Goal: Task Accomplishment & Management: Manage account settings

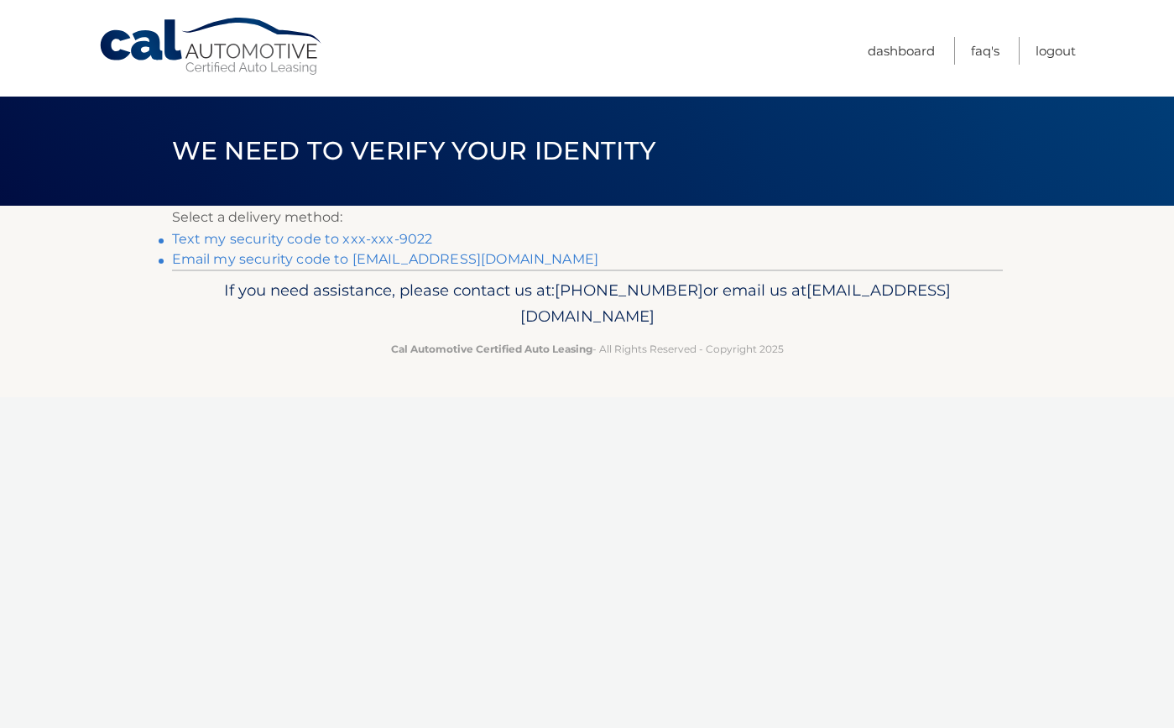
click at [413, 232] on link "Text my security code to xxx-xxx-9022" at bounding box center [302, 239] width 261 height 16
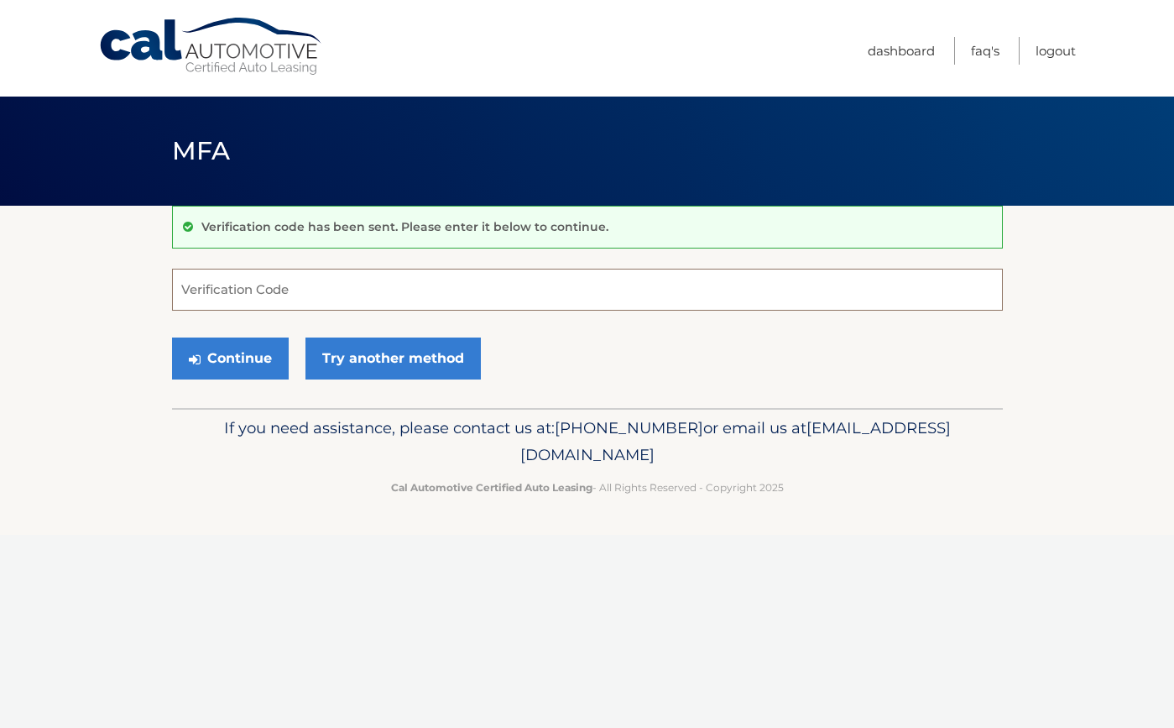
click at [360, 276] on input "Verification Code" at bounding box center [587, 290] width 831 height 42
type input "398521"
click at [229, 357] on button "Continue" at bounding box center [230, 358] width 117 height 42
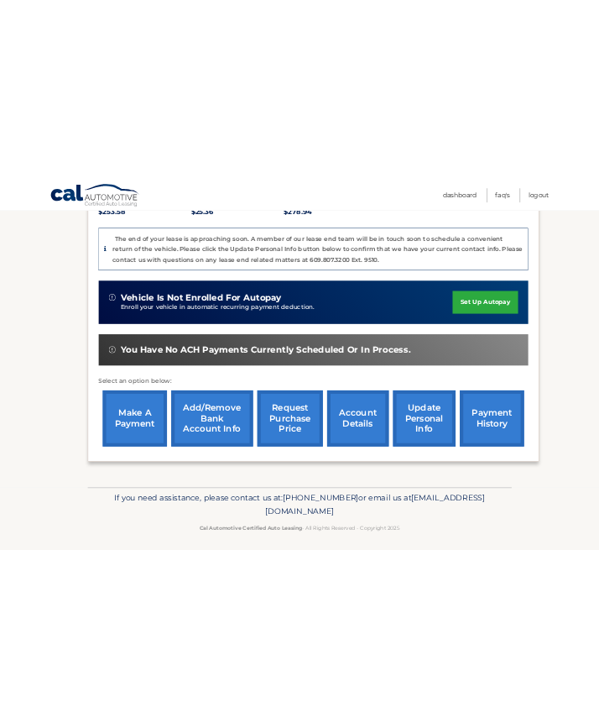
scroll to position [388, 0]
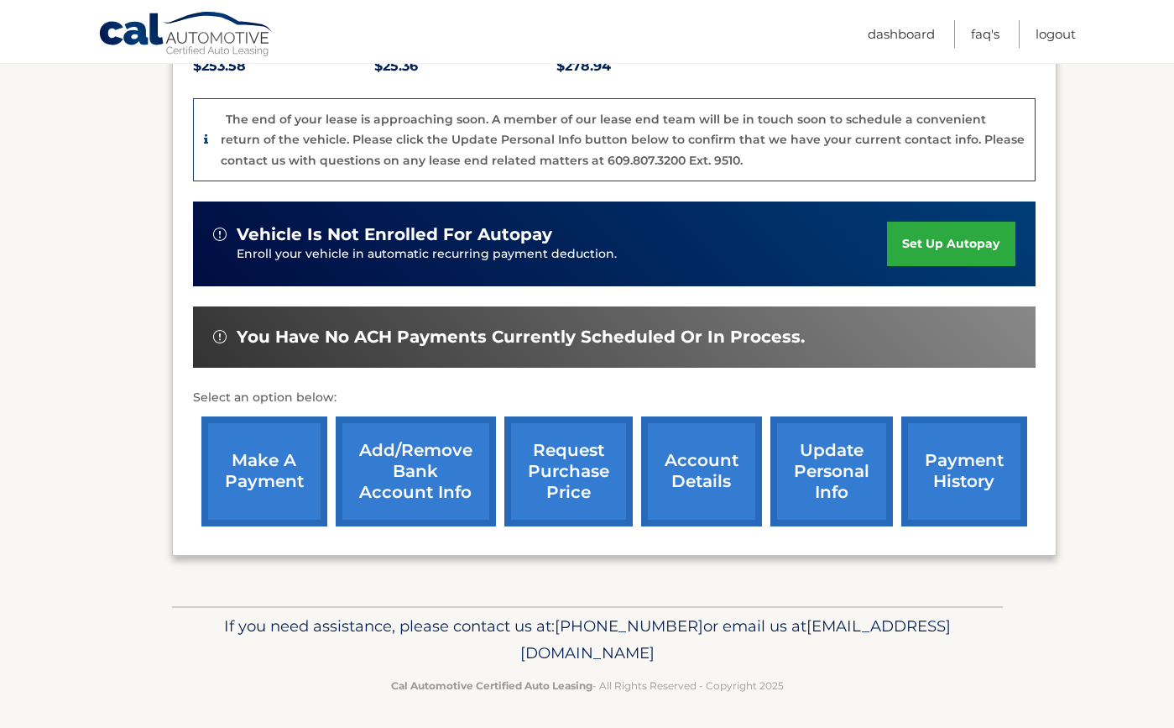
drag, startPoint x: 649, startPoint y: 620, endPoint x: 754, endPoint y: 618, distance: 105.7
click at [754, 618] on p "If you need assistance, please contact us at: 609-807-3200 or email us at Custo…" at bounding box center [587, 640] width 809 height 54
copy p "[PHONE_NUMBER]"
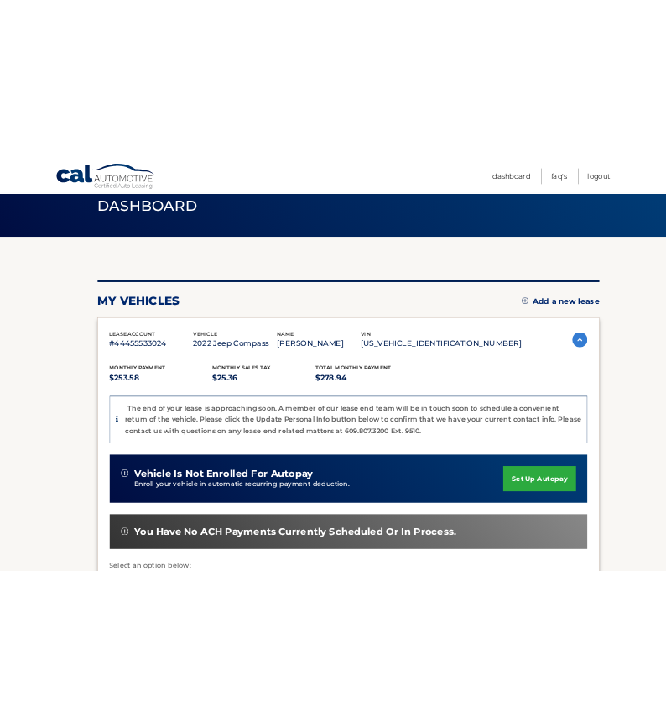
scroll to position [65, 0]
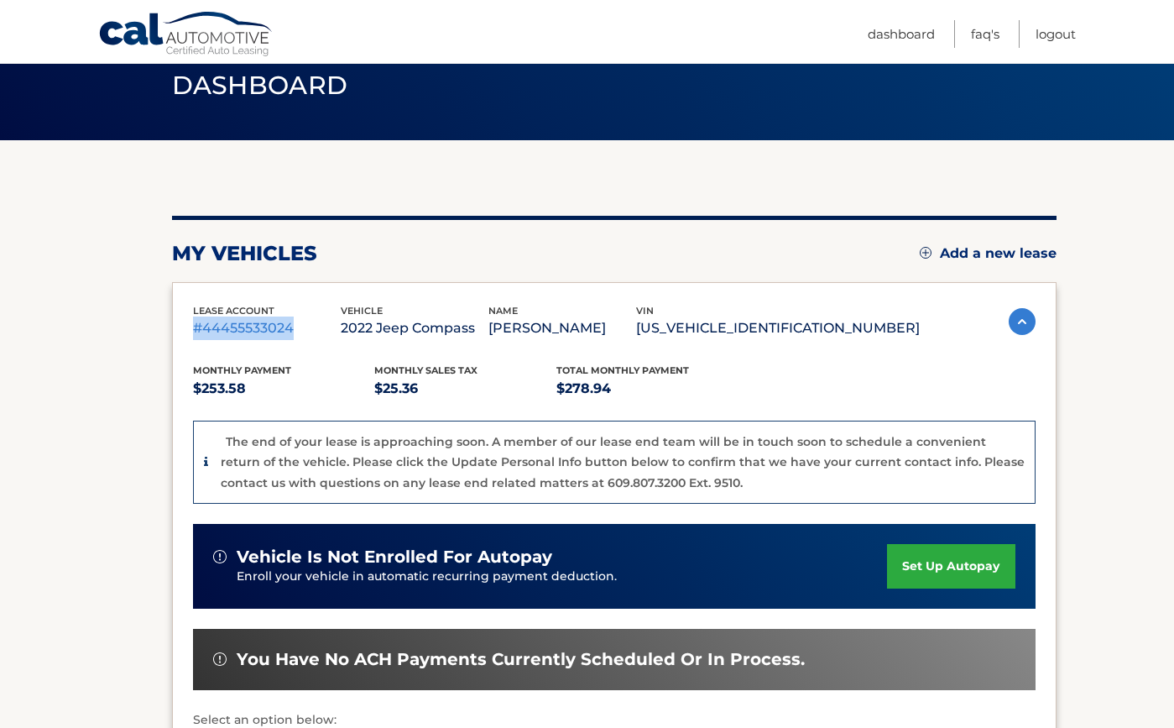
drag, startPoint x: 191, startPoint y: 326, endPoint x: 313, endPoint y: 326, distance: 121.7
click at [313, 326] on div "lease account #44455533024 vehicle 2022 Jeep Compass name DEANNA ROMANO vin 3C4…" at bounding box center [614, 580] width 884 height 596
copy p "#44455533024"
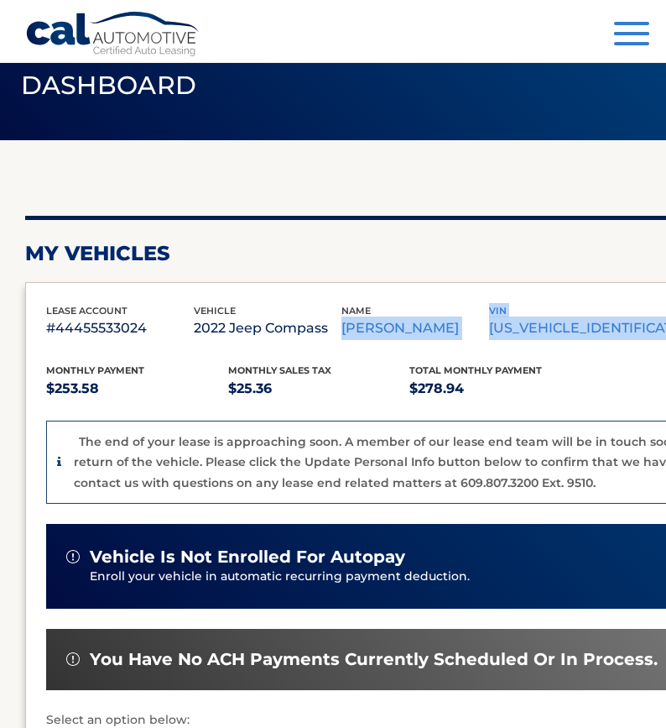
drag, startPoint x: 587, startPoint y: 309, endPoint x: 616, endPoint y: 322, distance: 32.3
click at [616, 322] on div "lease account #44455533024 vehicle 2022 Jeep Compass name DEANNA ROMANO vin 3C4…" at bounding box center [409, 322] width 727 height 38
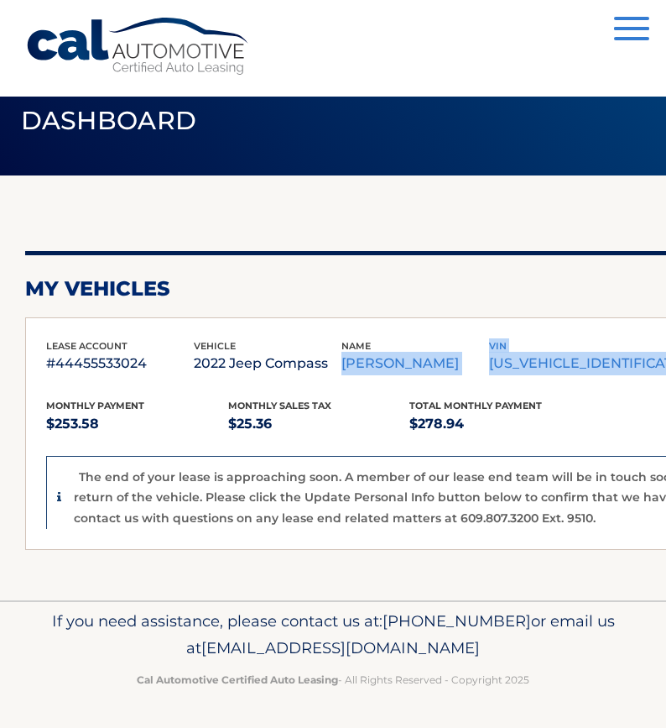
scroll to position [0, 0]
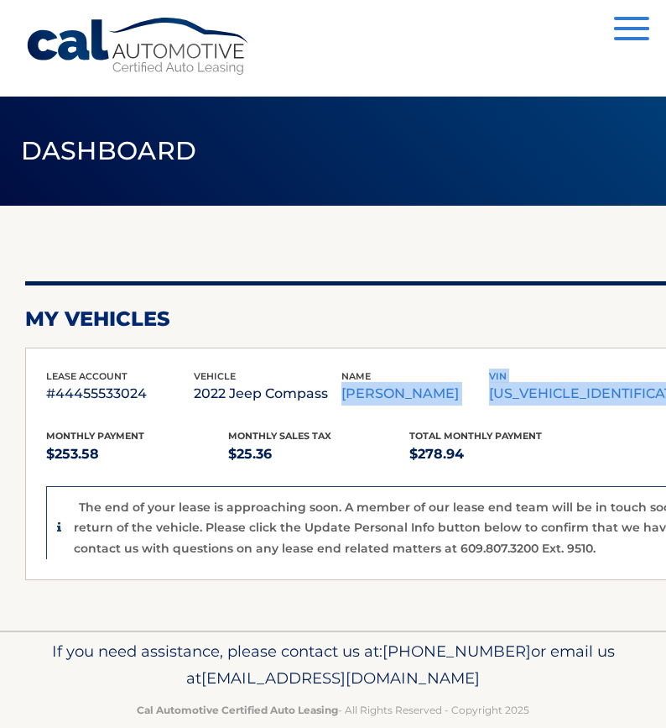
click at [592, 358] on div "lease account #44455533024 vehicle 2022 Jeep Compass name DEANNA ROMANO vin 3C4…" at bounding box center [467, 463] width 884 height 233
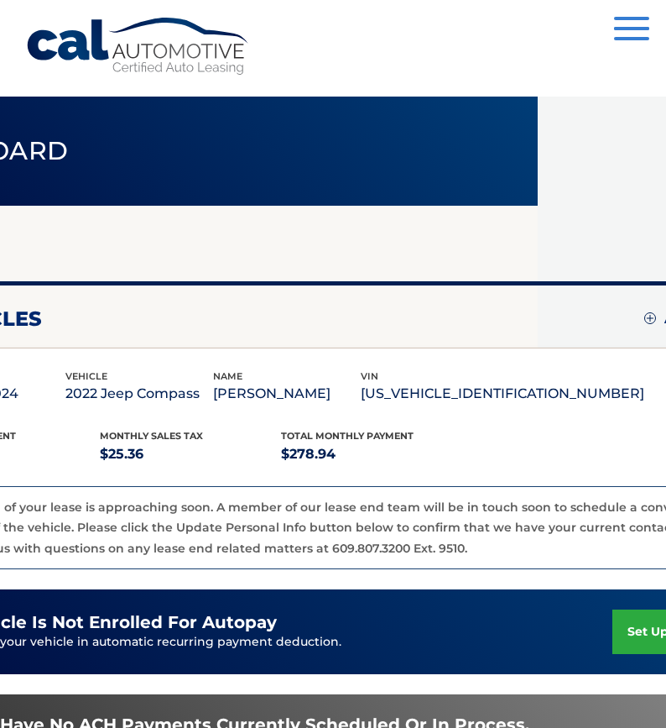
scroll to position [0, 129]
drag, startPoint x: 609, startPoint y: 391, endPoint x: 461, endPoint y: 398, distance: 148.7
click at [461, 398] on p "3C4NJDCB3NT193374" at bounding box center [502, 393] width 284 height 23
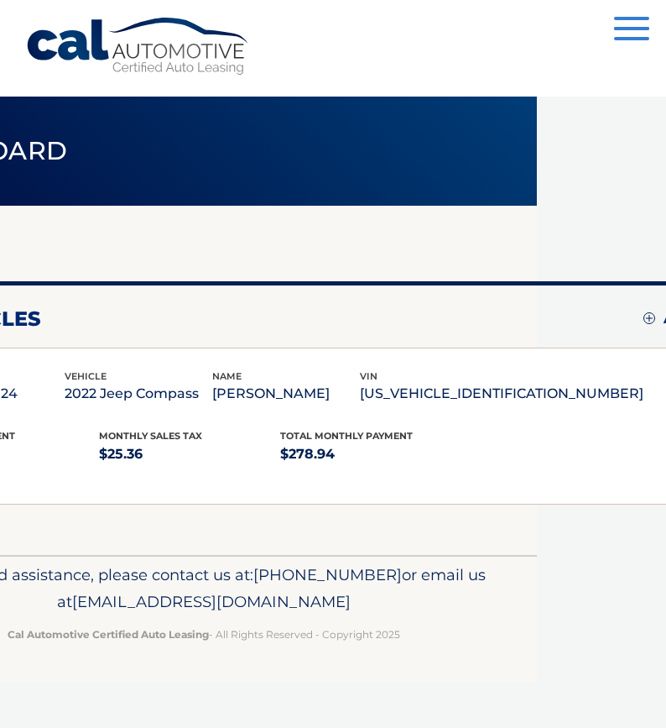
copy p "3C4NJDCB3NT193374"
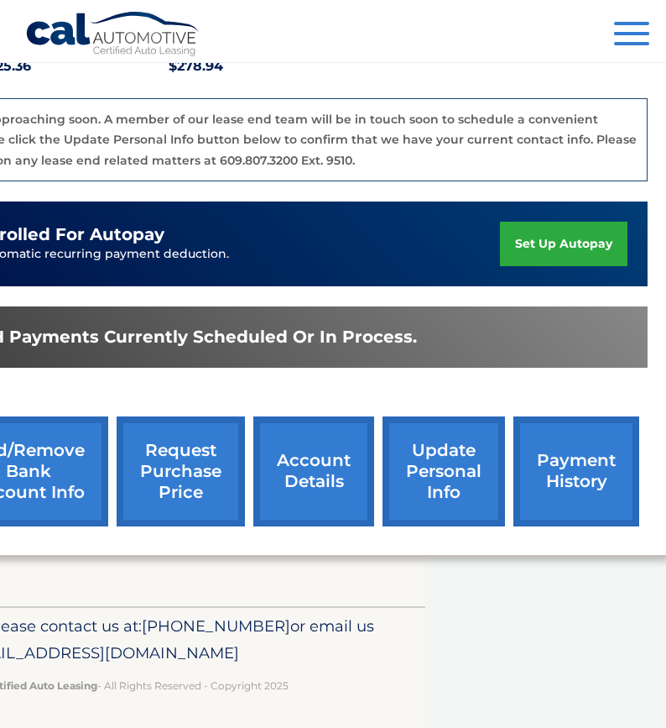
scroll to position [388, 240]
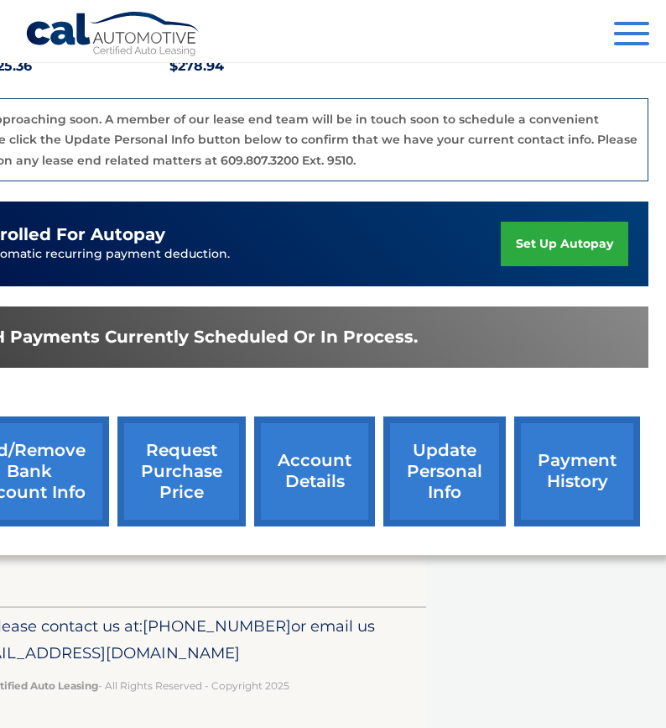
click at [320, 470] on link "account details" at bounding box center [314, 471] width 121 height 110
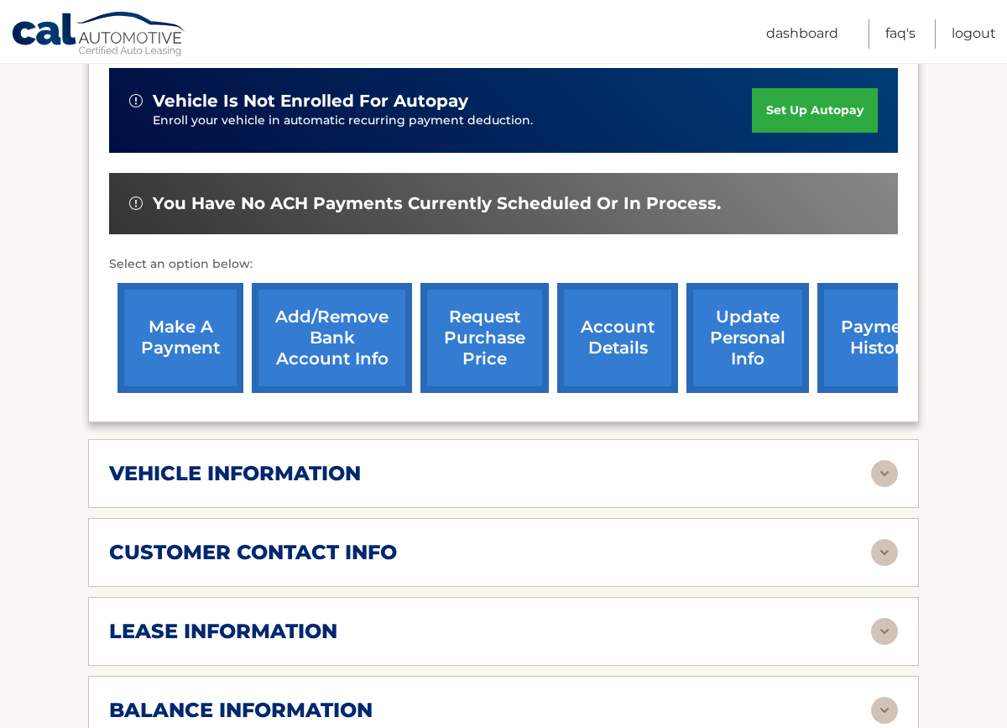
scroll to position [516, 0]
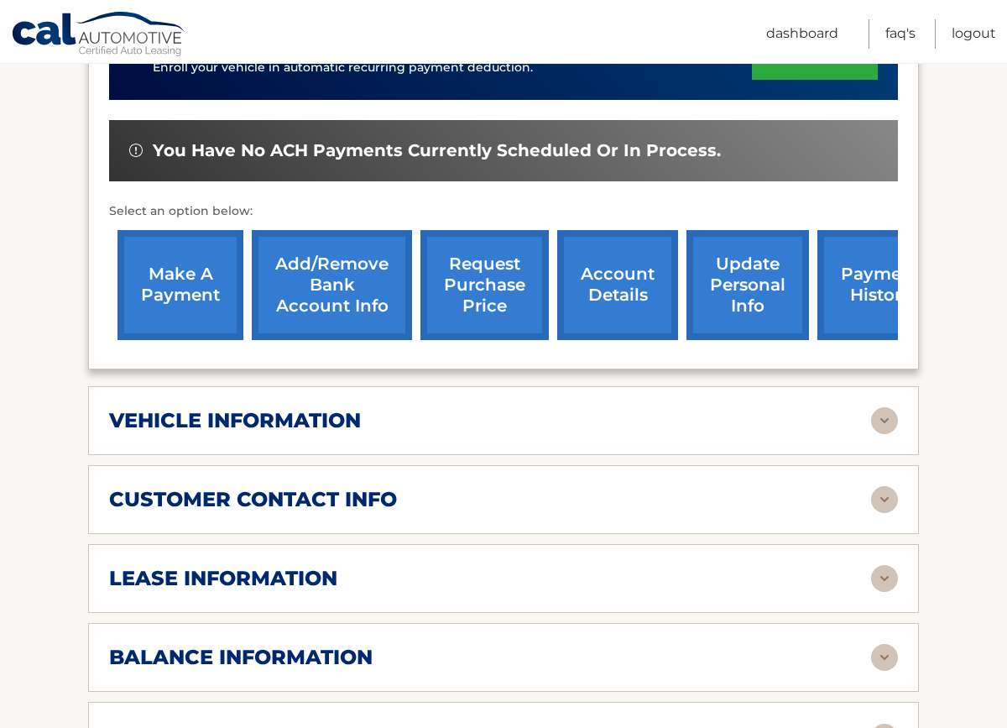
click at [665, 407] on img at bounding box center [884, 420] width 27 height 27
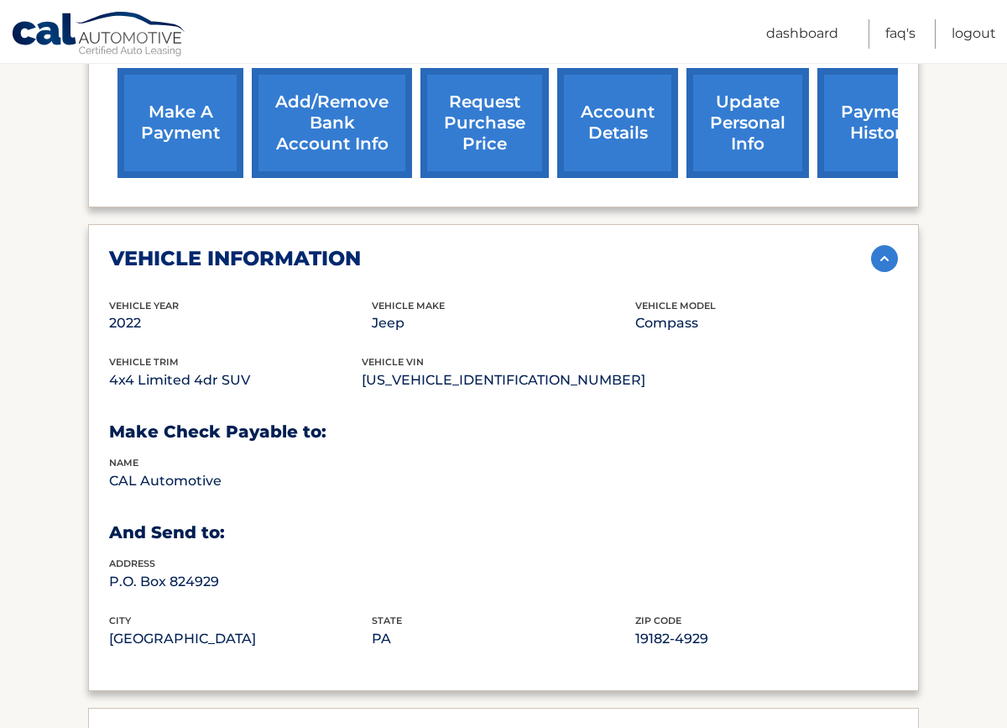
scroll to position [704, 0]
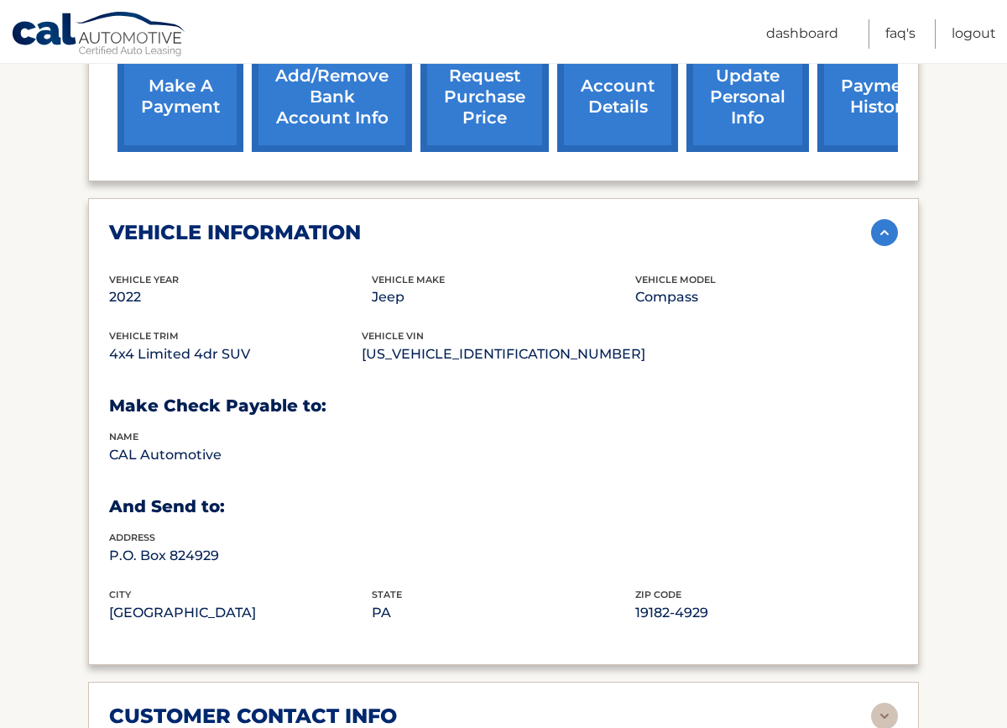
click at [665, 219] on img at bounding box center [884, 232] width 27 height 27
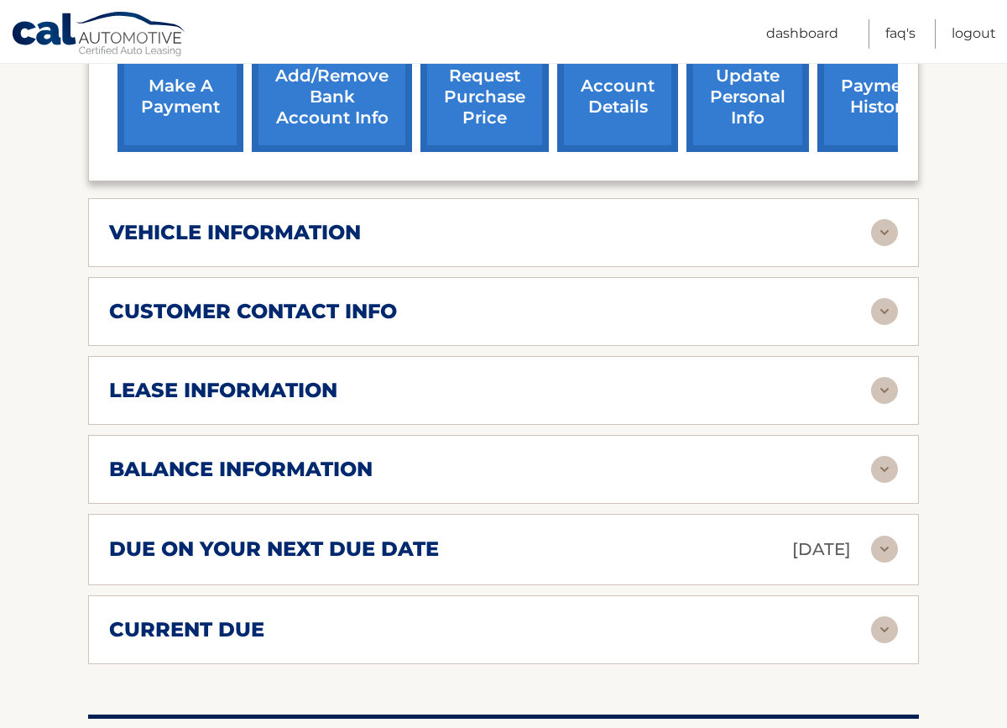
click at [665, 298] on div "customer contact info full name DEANNA ROMANO street address 92 Seneca Dr city …" at bounding box center [503, 311] width 831 height 69
click at [665, 298] on img at bounding box center [884, 311] width 27 height 27
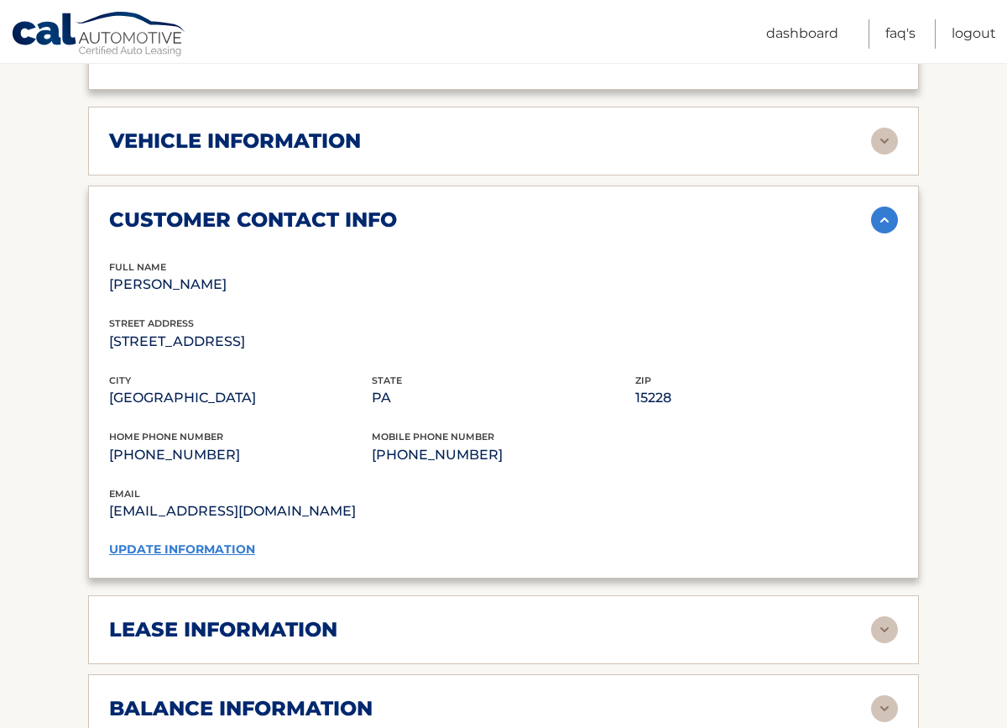
scroll to position [796, 0]
click at [205, 540] on link "update information" at bounding box center [182, 547] width 146 height 15
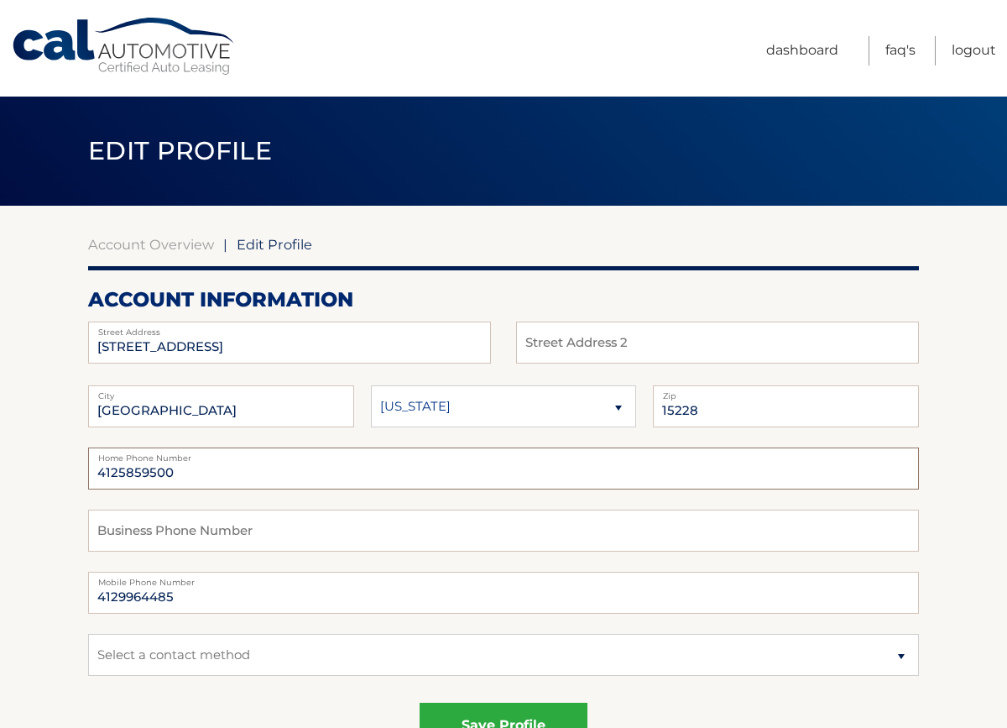
drag, startPoint x: 210, startPoint y: 478, endPoint x: 49, endPoint y: 477, distance: 161.1
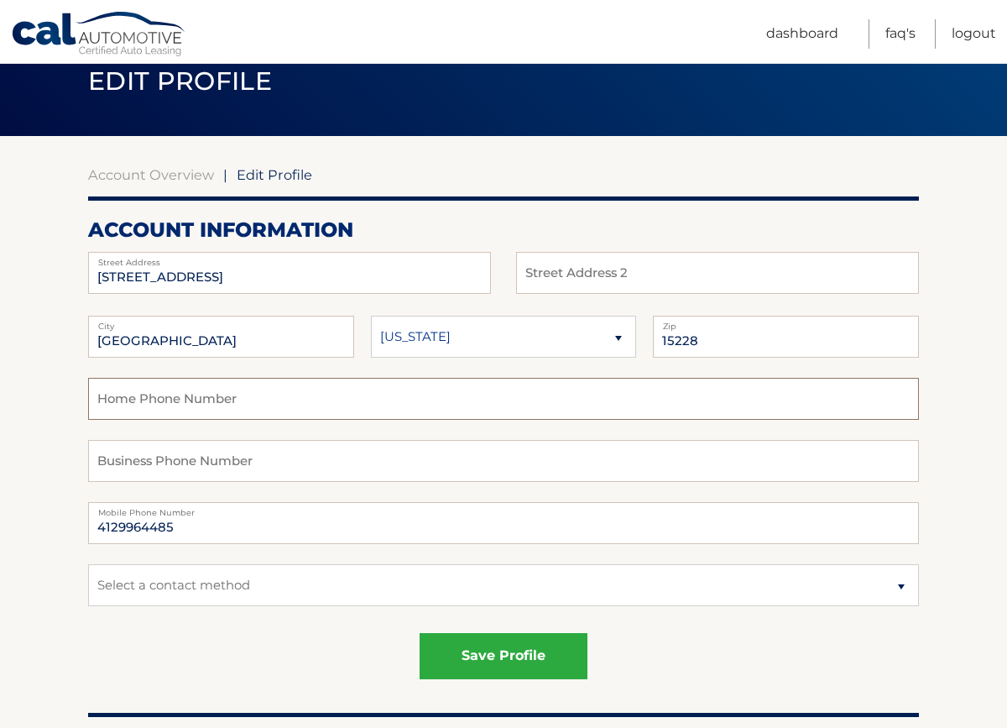
scroll to position [72, 0]
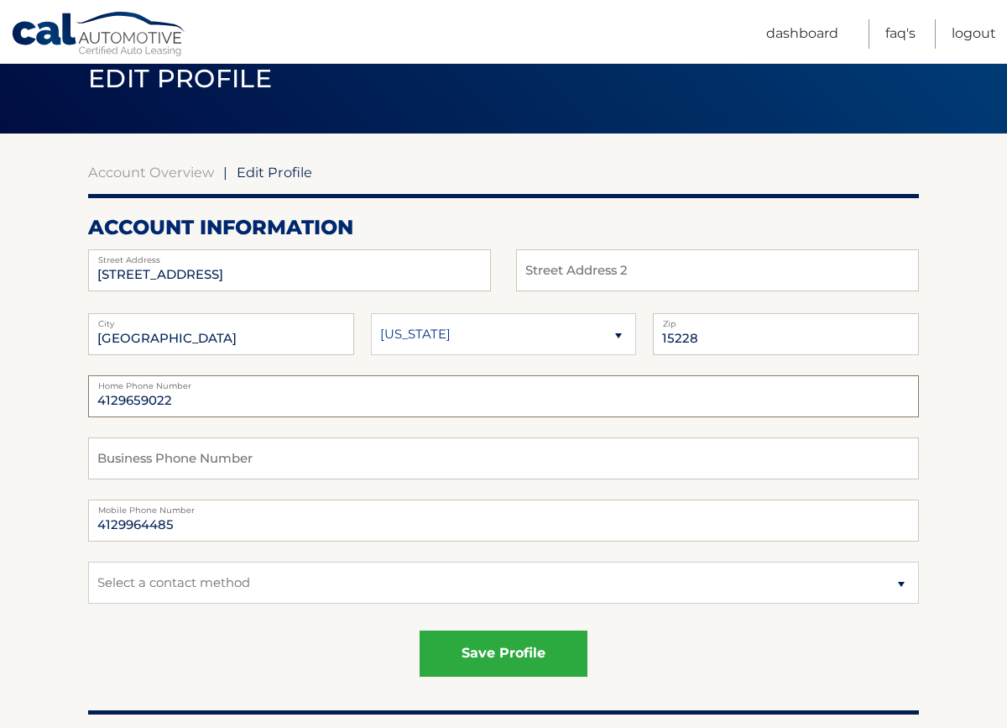
type input "4129659022"
click at [272, 652] on div "save profile" at bounding box center [503, 653] width 831 height 46
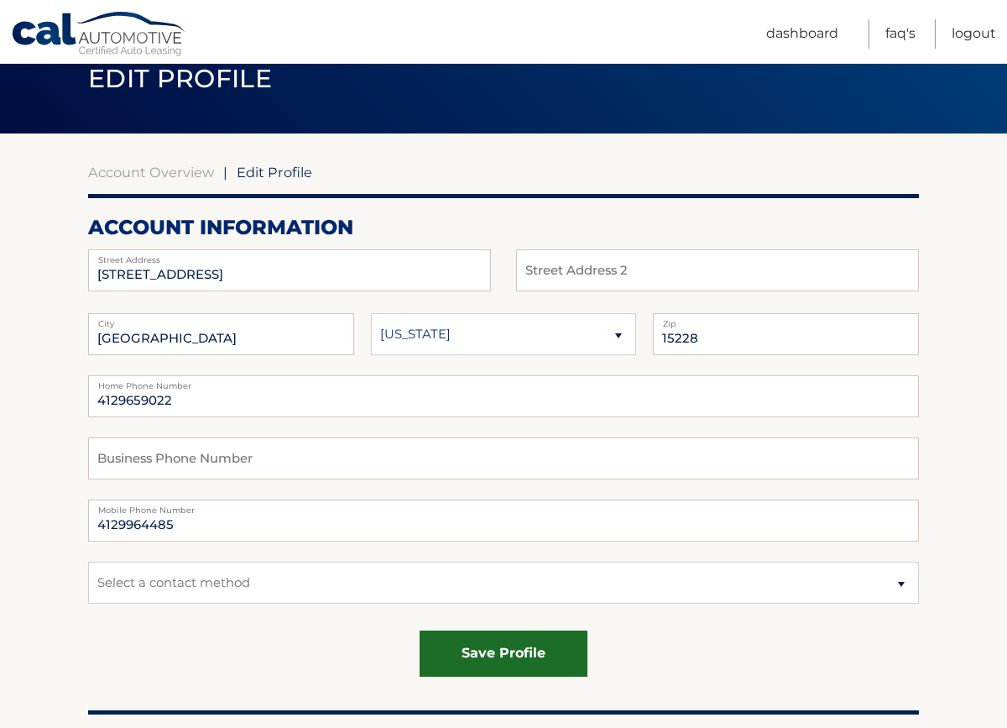
click at [477, 643] on button "save profile" at bounding box center [504, 653] width 168 height 46
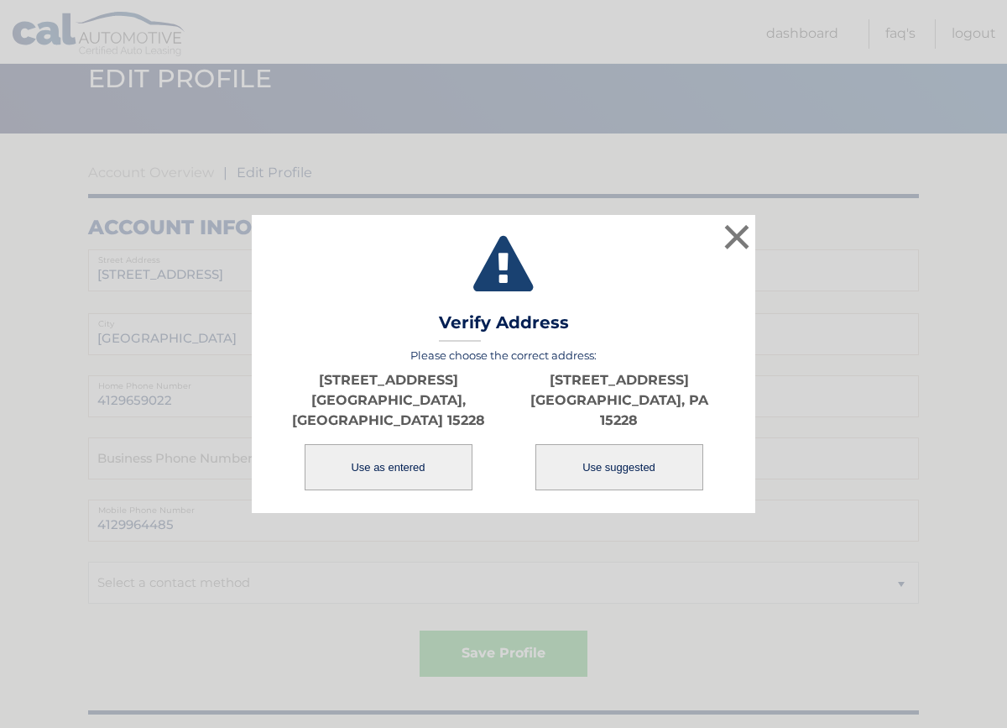
click at [612, 458] on button "Use suggested" at bounding box center [619, 467] width 168 height 46
type input "[STREET_ADDRESS]"
type input "[GEOGRAPHIC_DATA]"
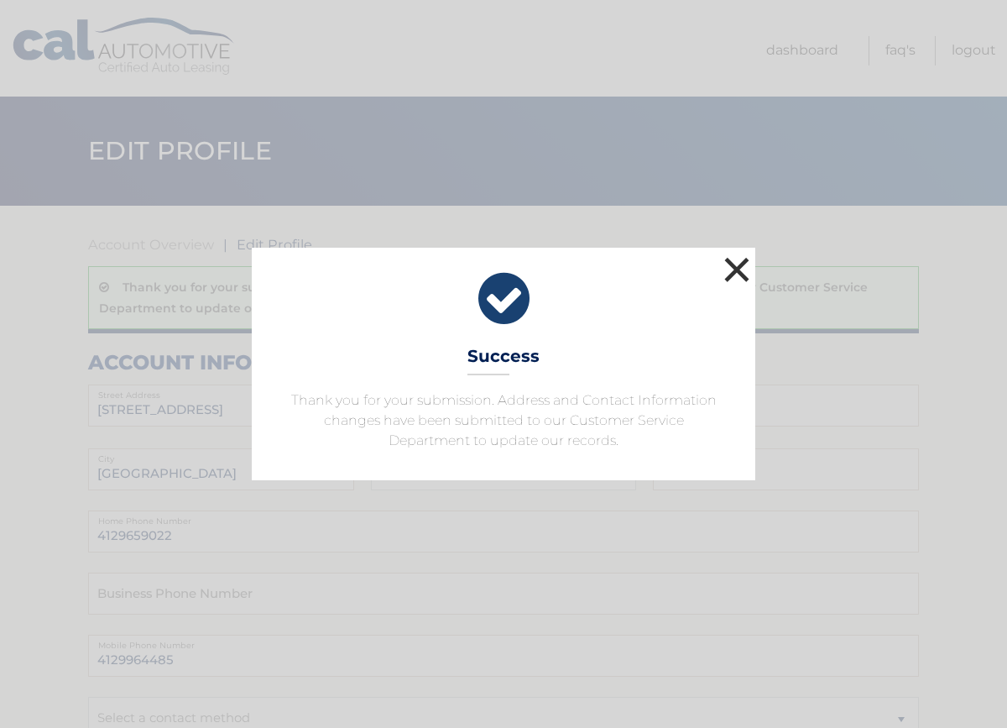
click at [738, 272] on button "×" at bounding box center [737, 270] width 34 height 34
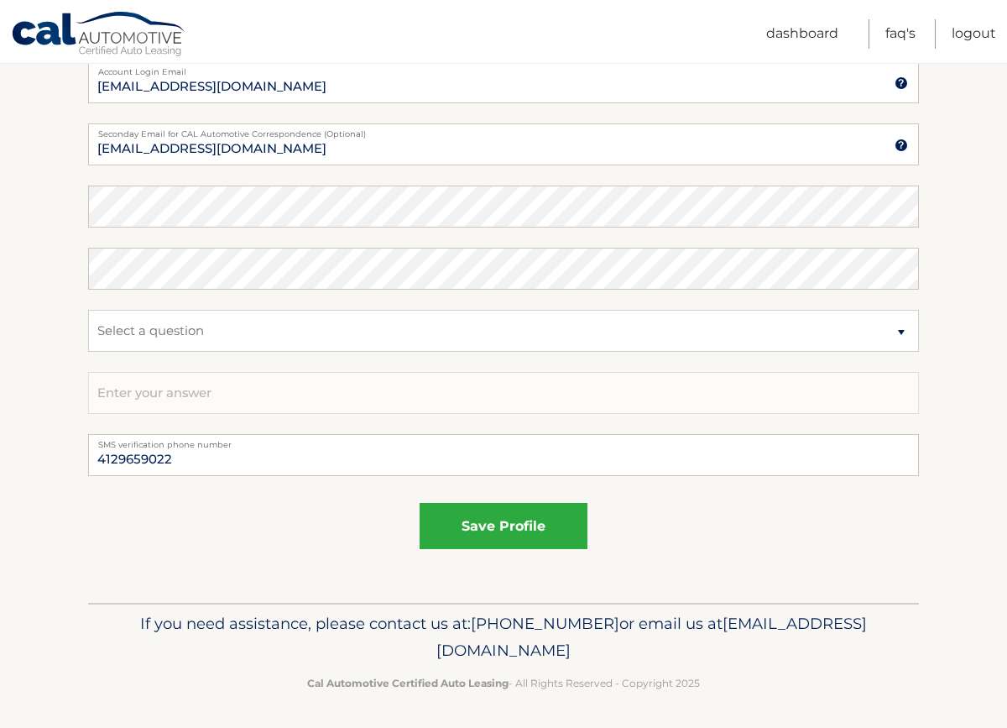
scroll to position [960, 0]
click at [509, 551] on fieldset "save profile" at bounding box center [503, 533] width 831 height 73
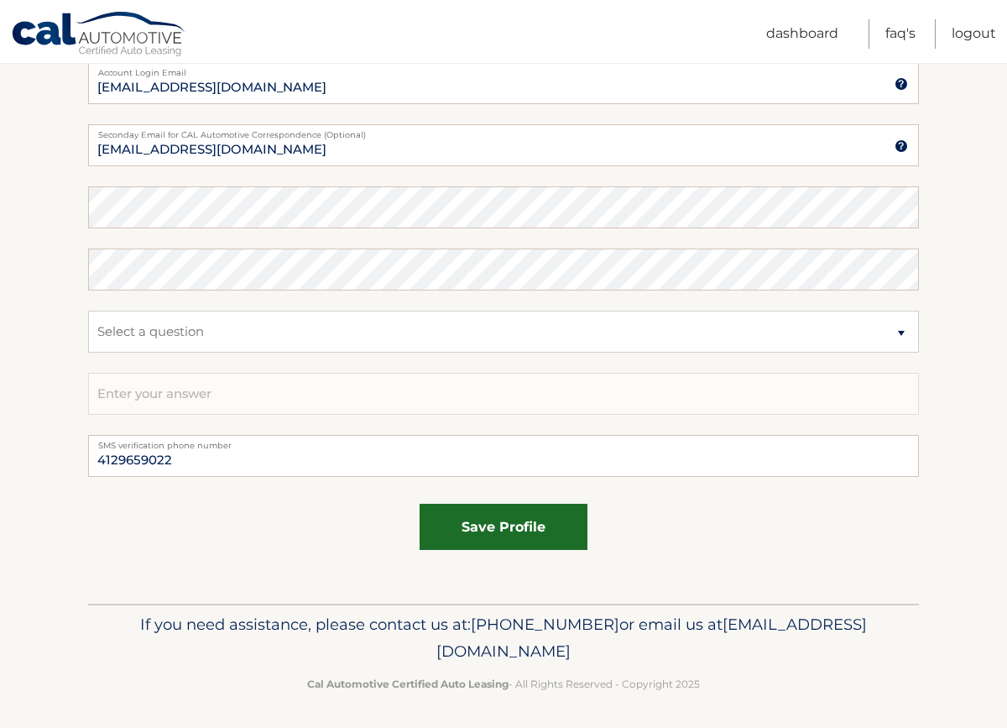
click at [507, 531] on button "save profile" at bounding box center [504, 527] width 168 height 46
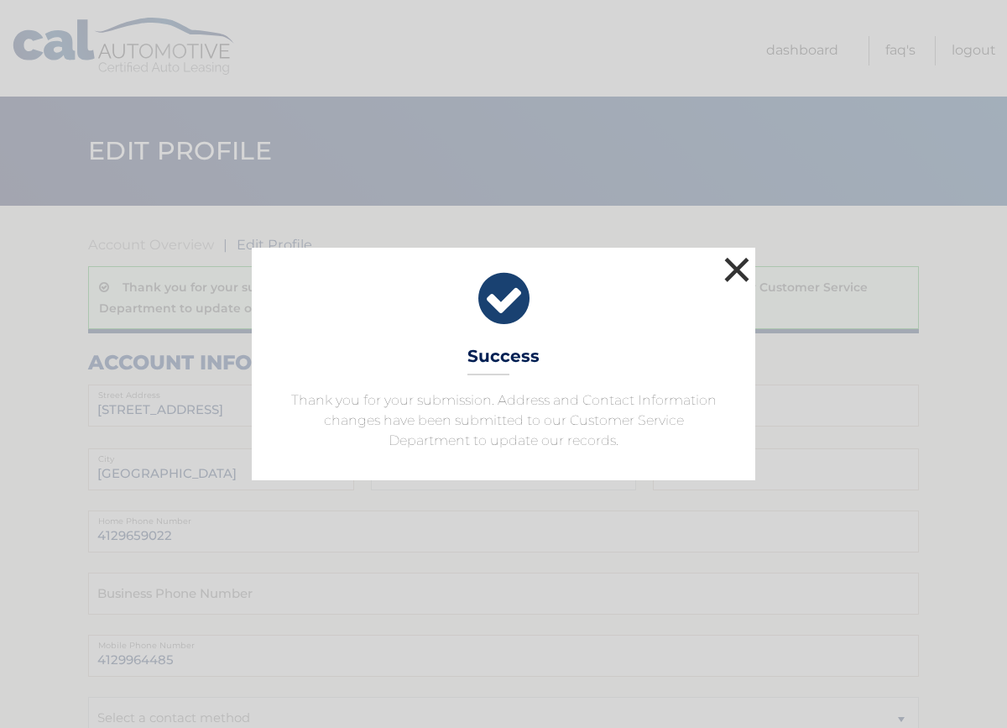
click at [744, 272] on button "×" at bounding box center [737, 270] width 34 height 34
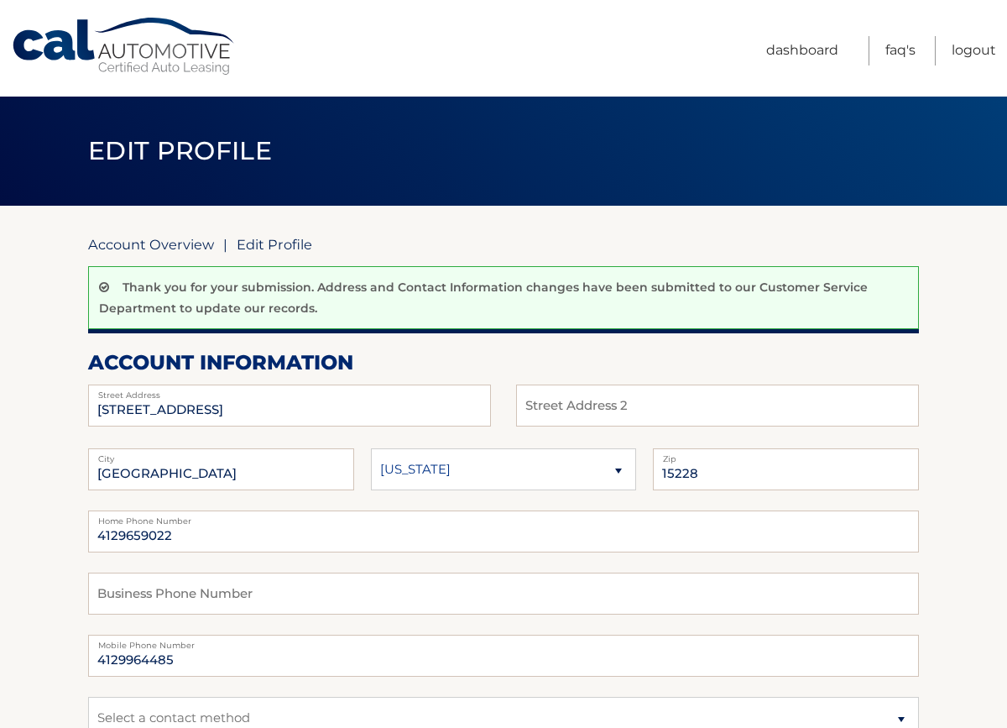
click at [138, 249] on link "Account Overview" at bounding box center [151, 244] width 126 height 17
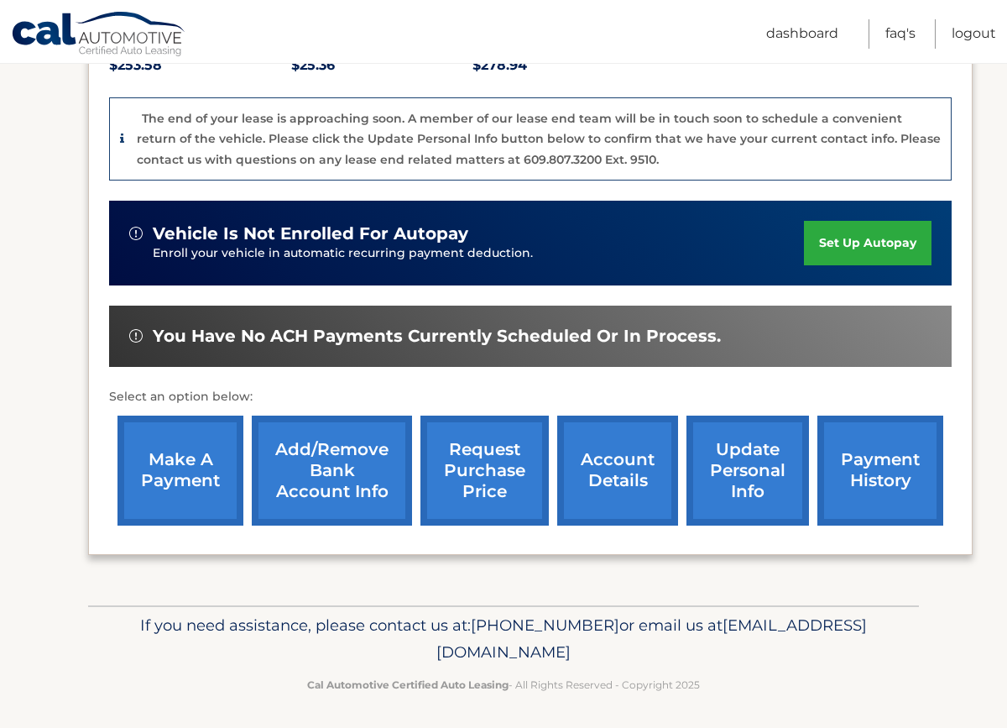
scroll to position [388, 0]
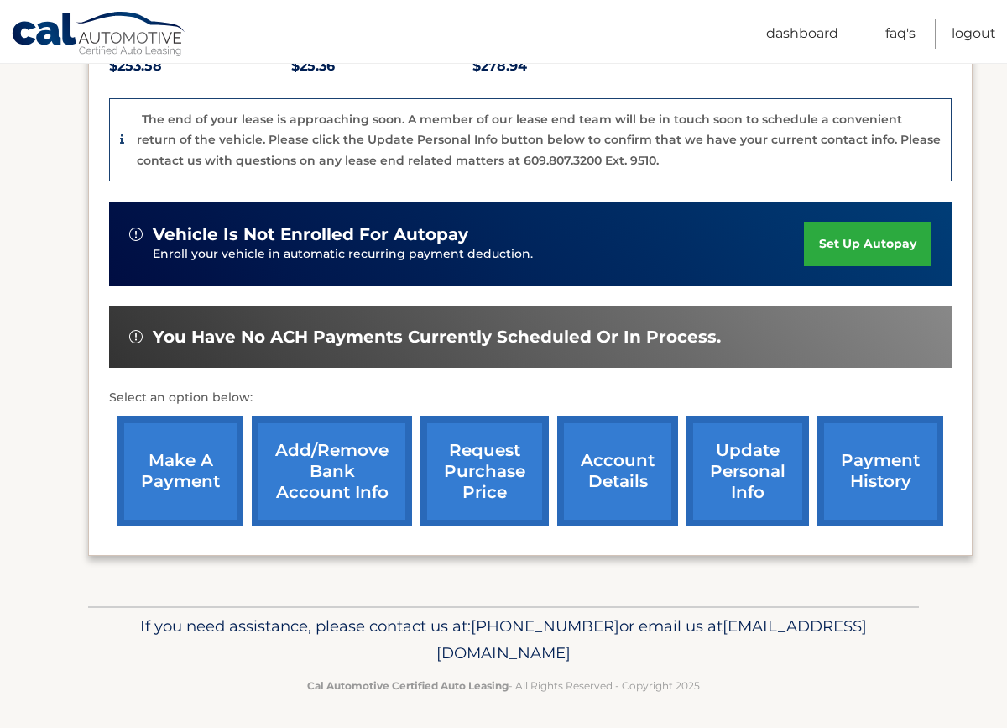
click at [585, 473] on link "account details" at bounding box center [617, 471] width 121 height 110
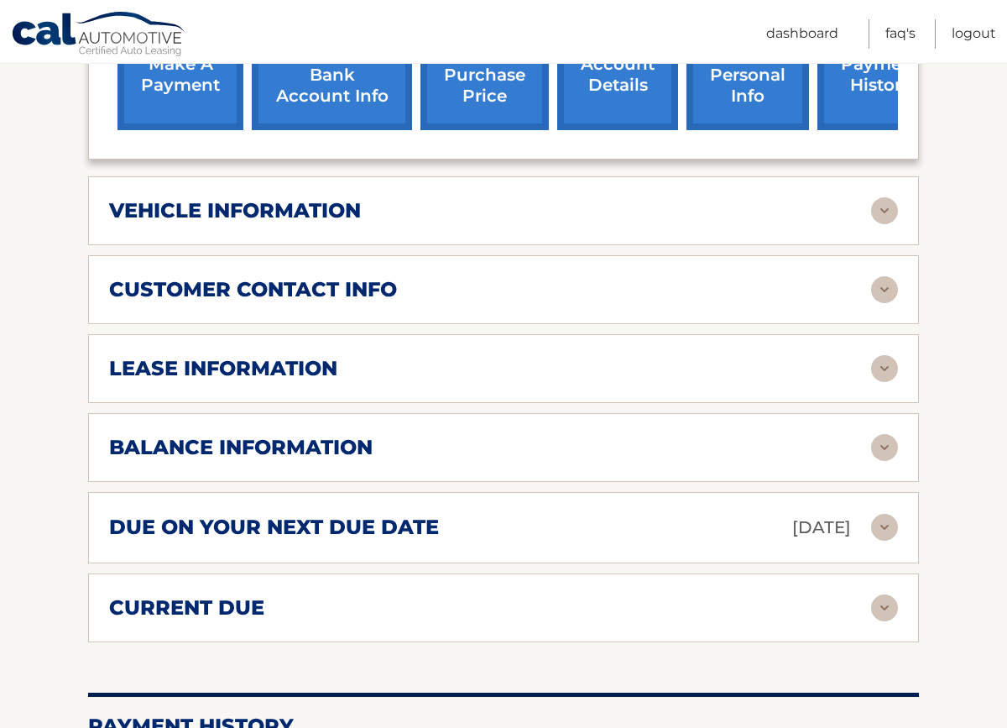
scroll to position [725, 0]
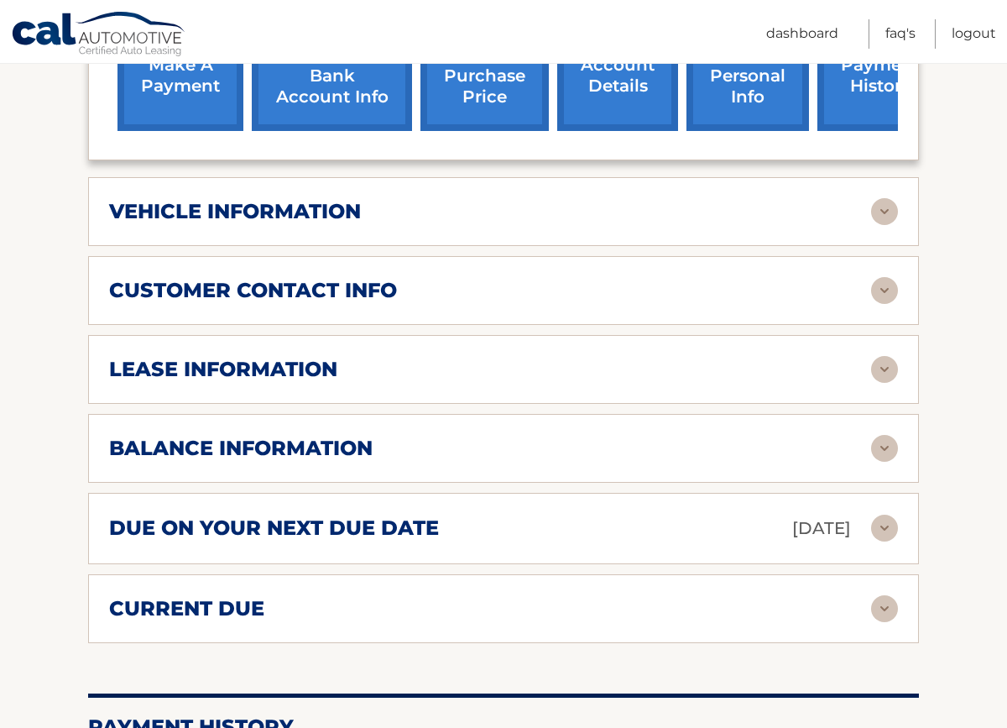
click at [883, 356] on img at bounding box center [884, 369] width 27 height 27
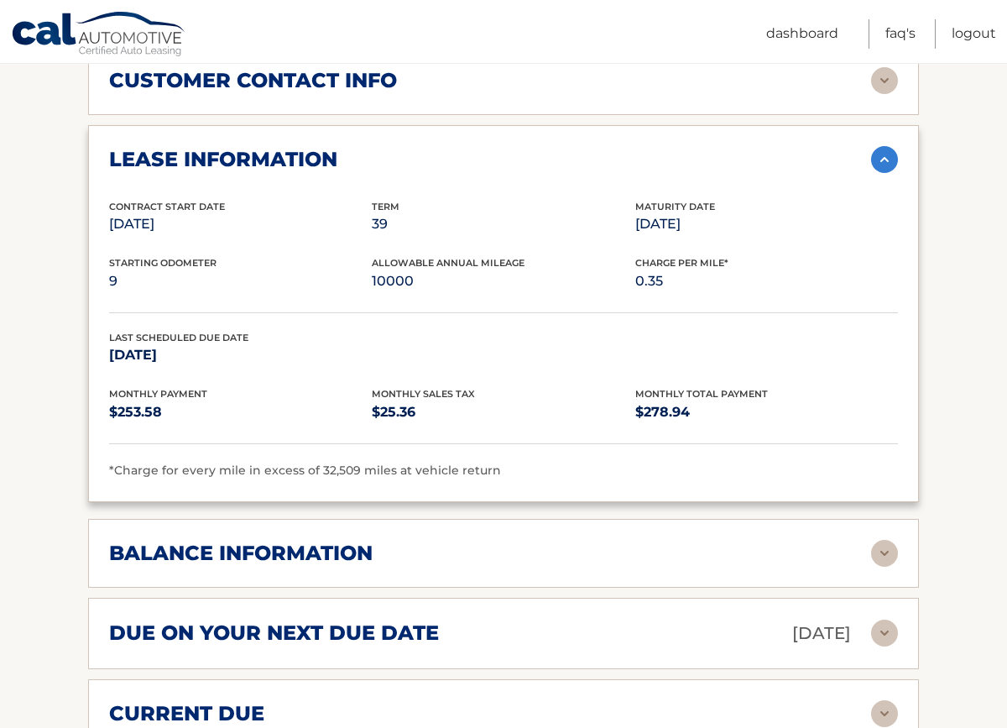
scroll to position [963, 0]
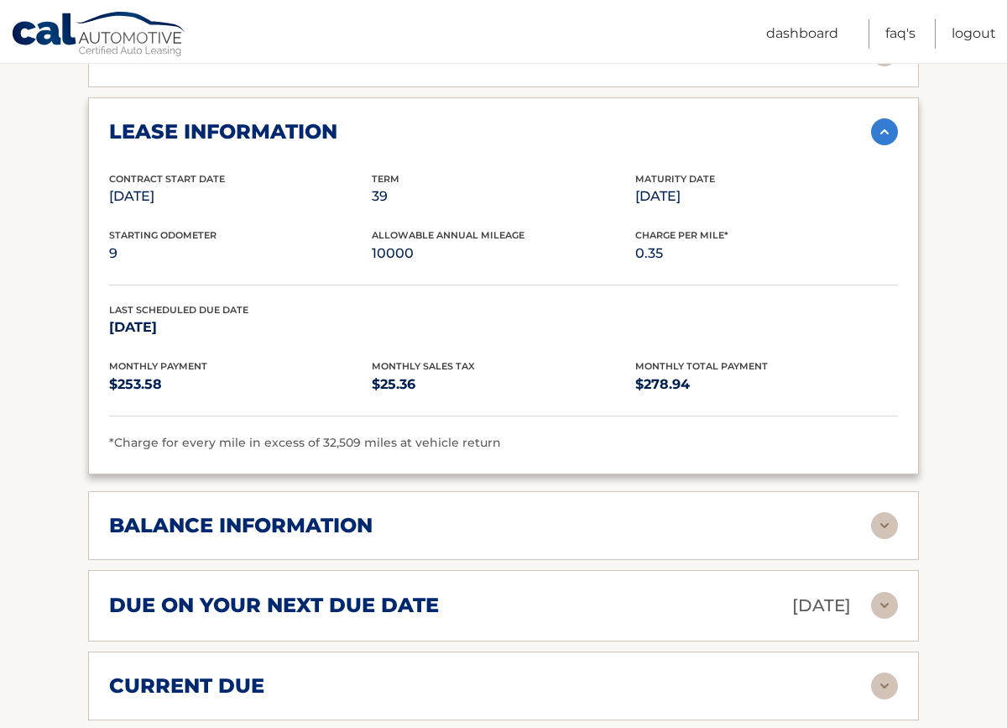
click at [869, 513] on div "balance information" at bounding box center [490, 525] width 762 height 25
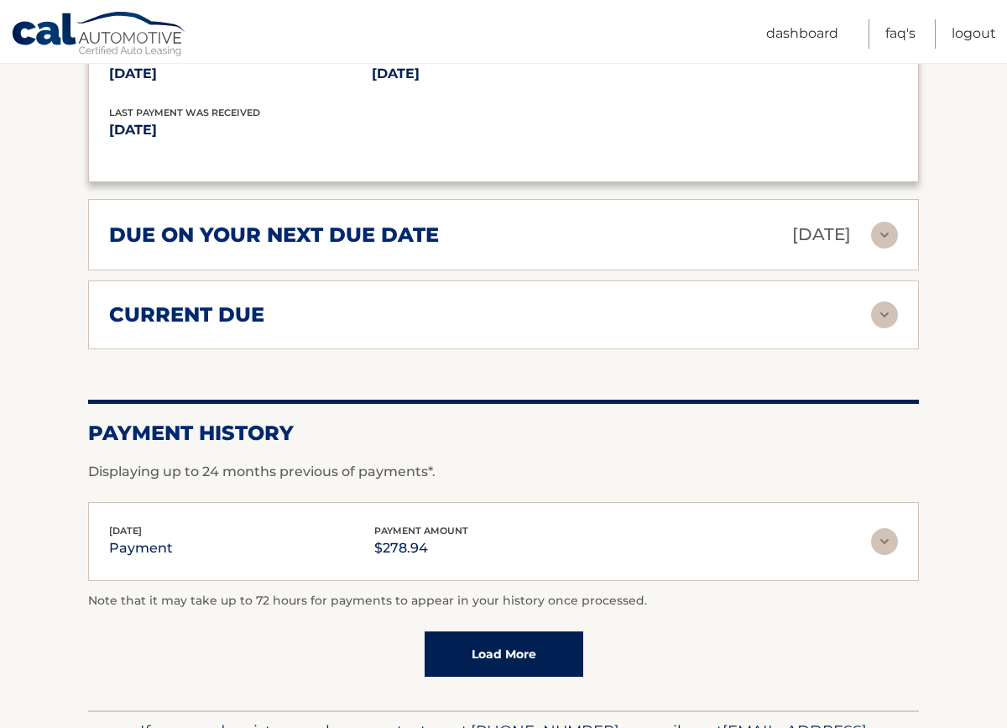
scroll to position [1539, 0]
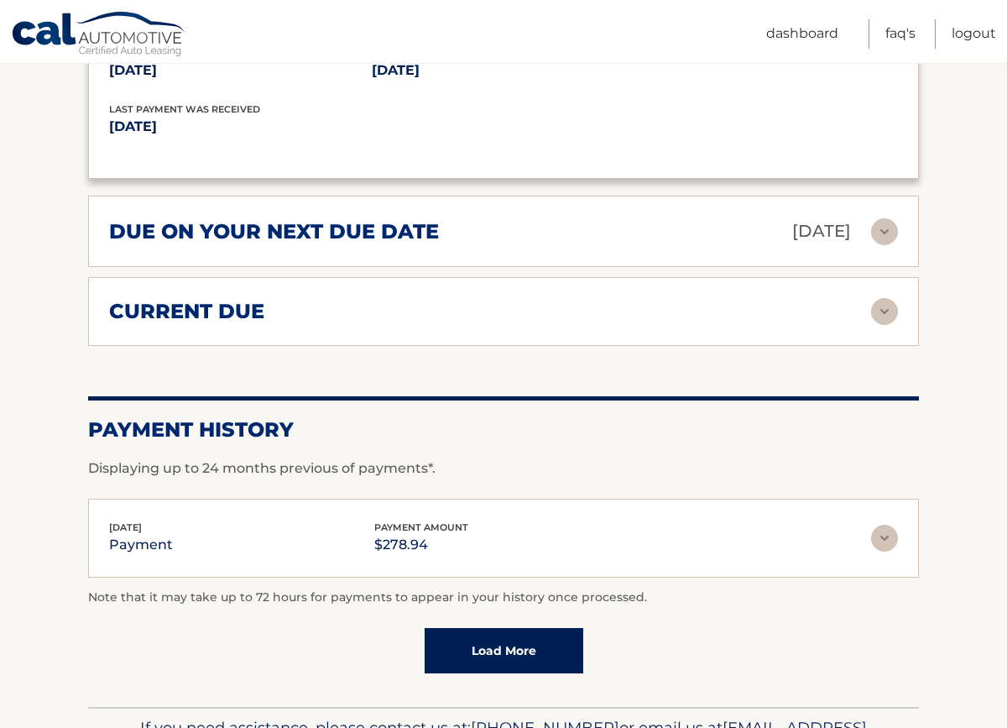
click at [882, 298] on img at bounding box center [884, 311] width 27 height 27
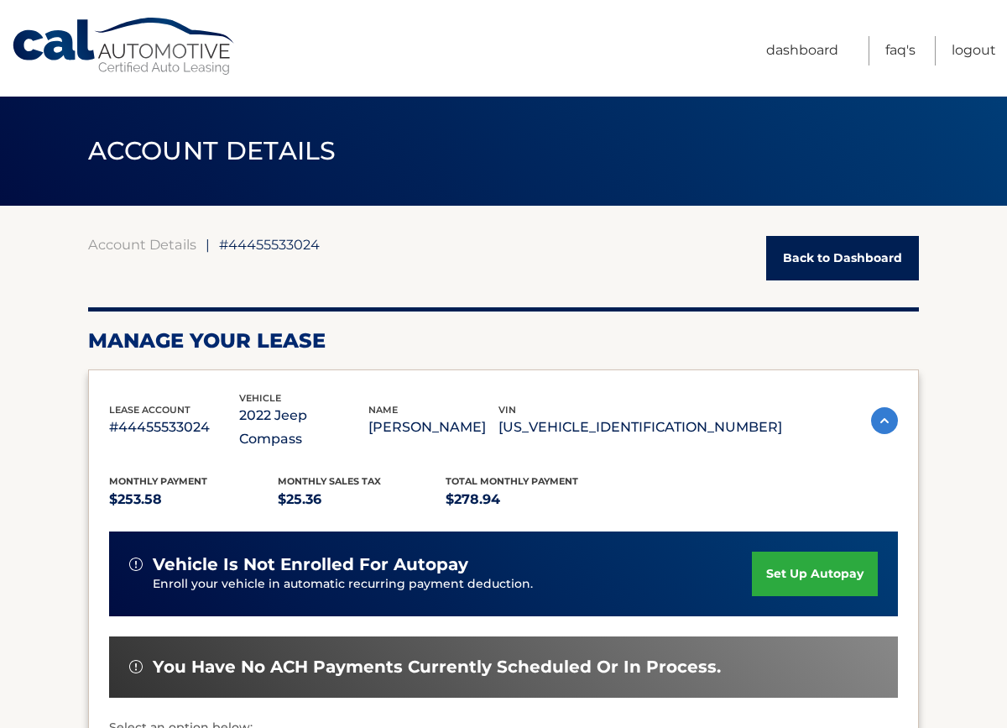
scroll to position [0, 0]
